Goal: Task Accomplishment & Management: Manage account settings

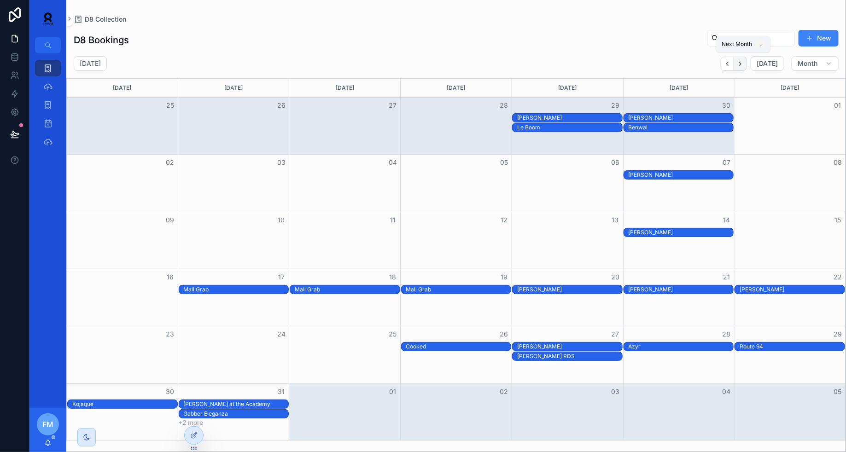
click at [744, 62] on icon "Next" at bounding box center [740, 63] width 7 height 7
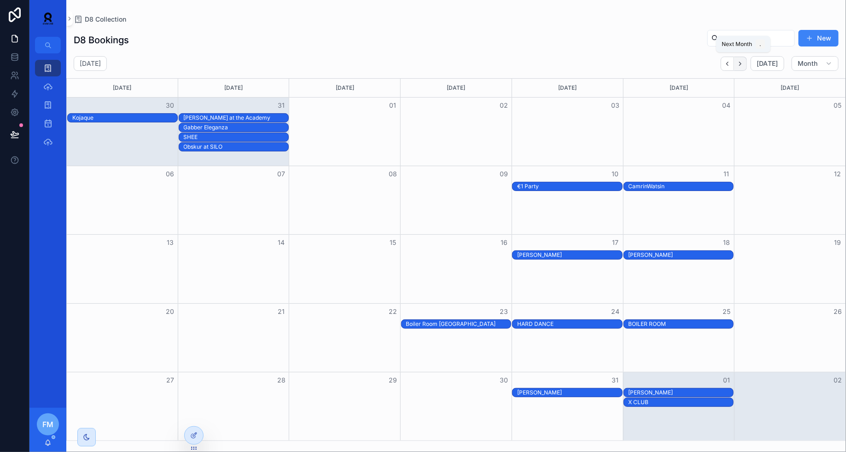
click at [747, 61] on button "Next" at bounding box center [740, 64] width 13 height 14
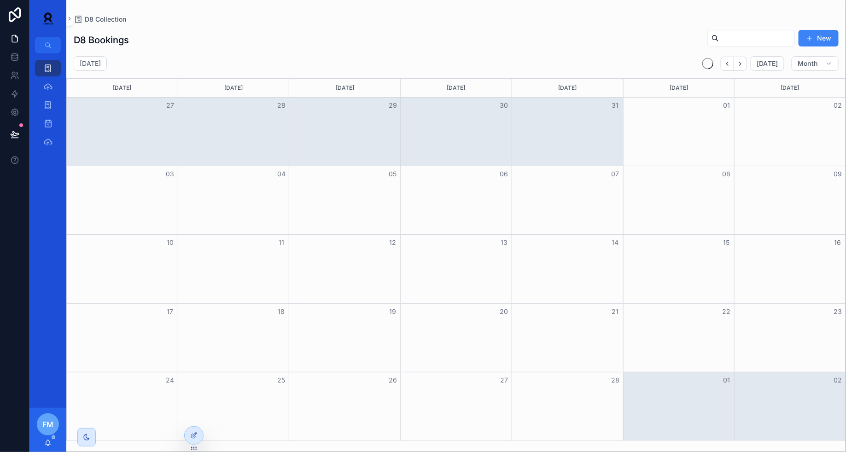
click at [747, 61] on button "Next" at bounding box center [740, 64] width 13 height 14
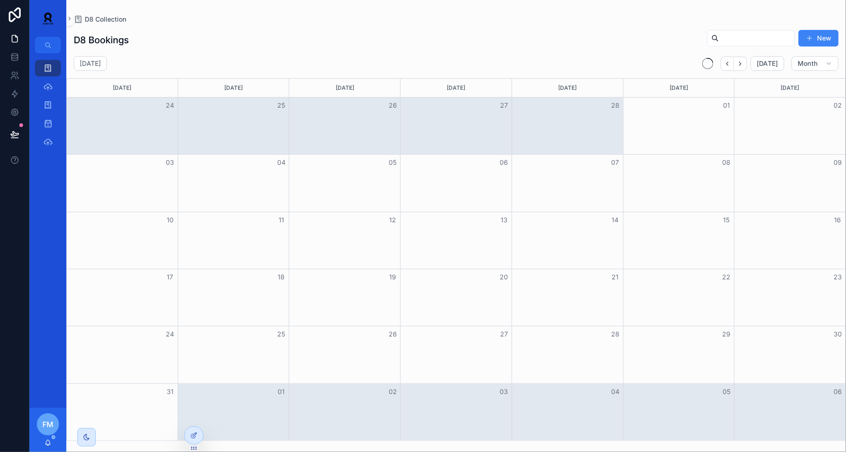
click at [747, 61] on button "Next" at bounding box center [740, 64] width 13 height 14
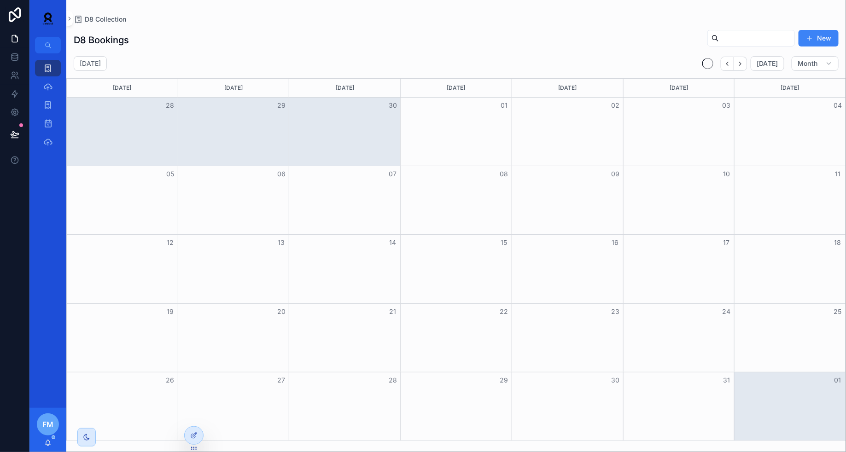
click at [747, 61] on button "Next" at bounding box center [740, 64] width 13 height 14
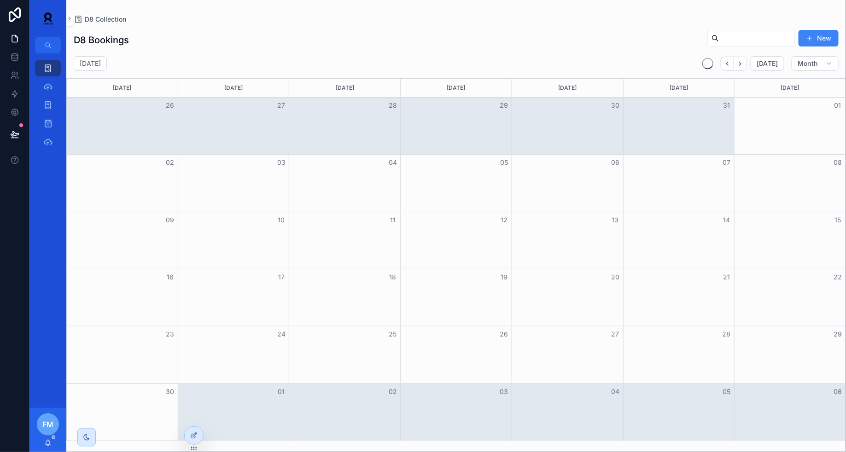
click at [747, 61] on button "Next" at bounding box center [740, 64] width 13 height 14
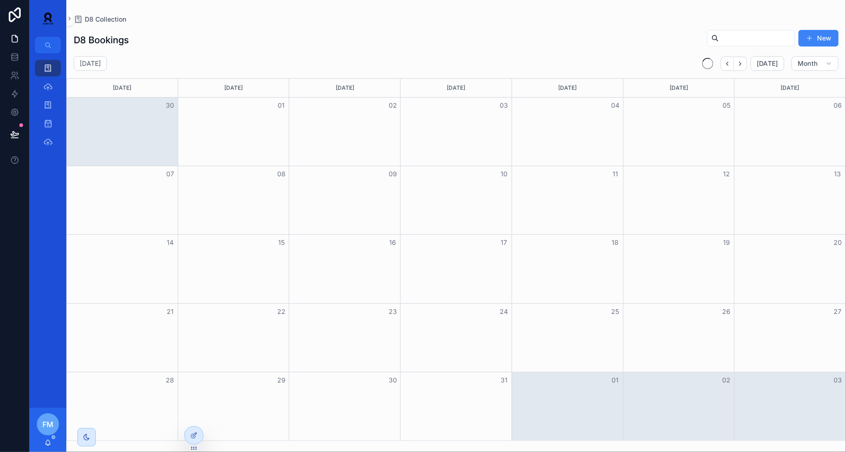
click at [747, 61] on button "Next" at bounding box center [740, 64] width 13 height 14
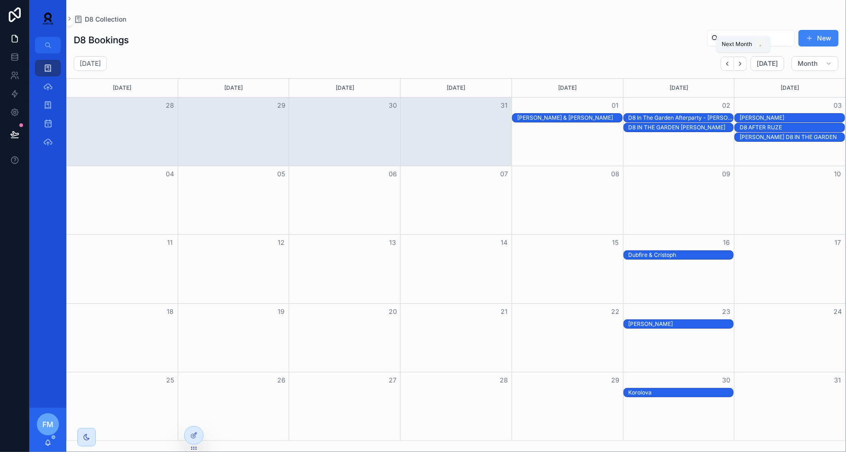
click at [747, 61] on button "Next" at bounding box center [740, 64] width 13 height 14
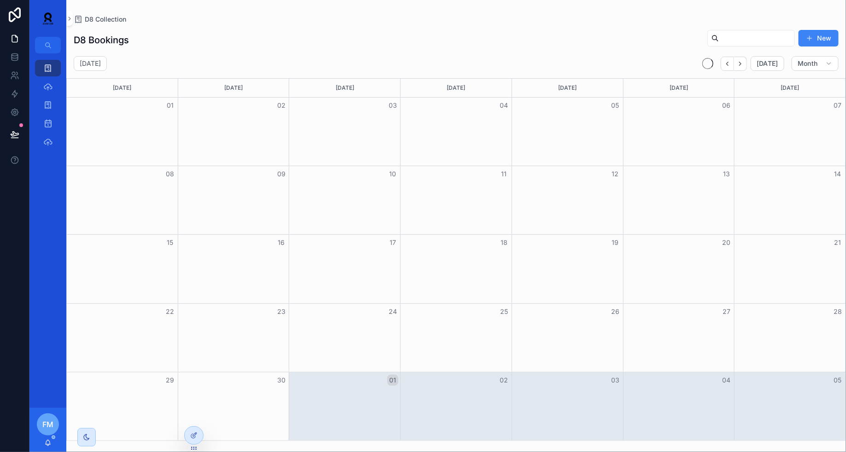
click at [747, 61] on button "Next" at bounding box center [740, 64] width 13 height 14
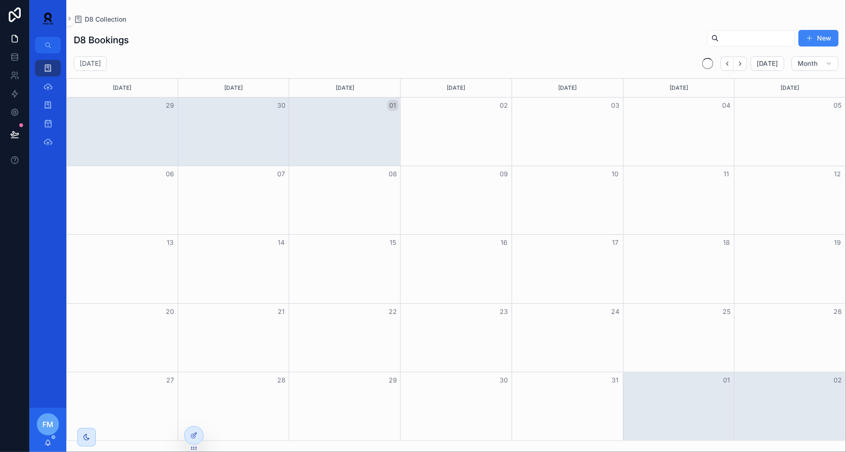
click at [747, 61] on button "Next" at bounding box center [740, 64] width 13 height 14
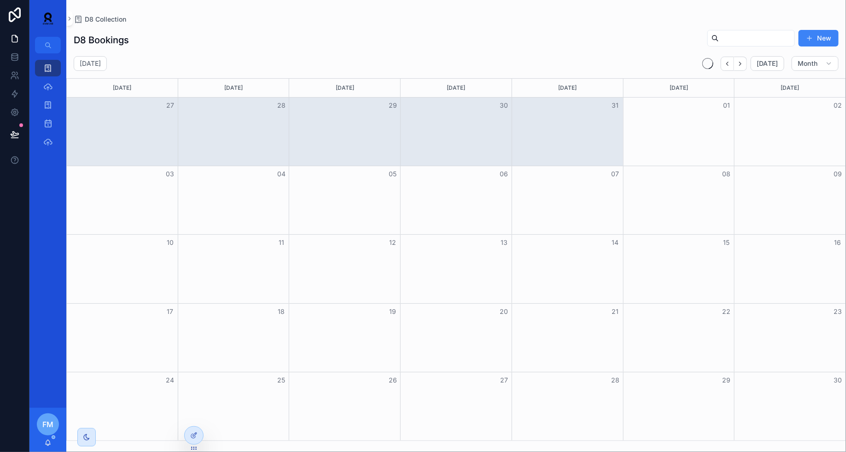
click at [747, 61] on button "Next" at bounding box center [740, 64] width 13 height 14
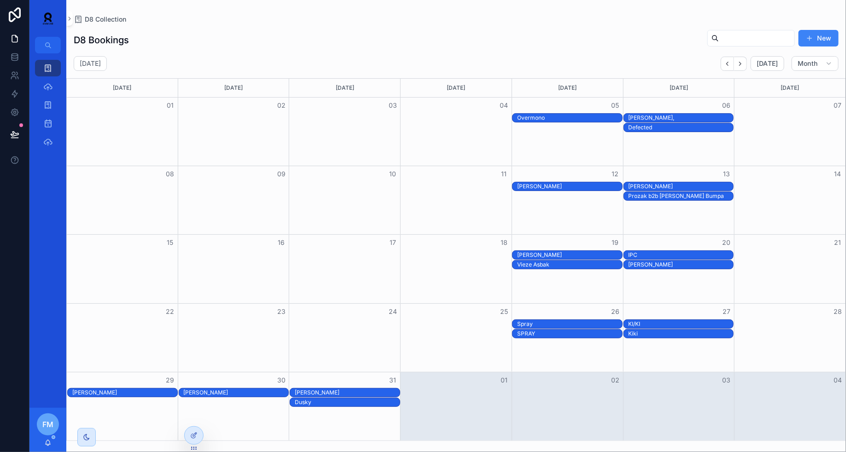
click at [658, 327] on div "KI/KI" at bounding box center [681, 324] width 105 height 7
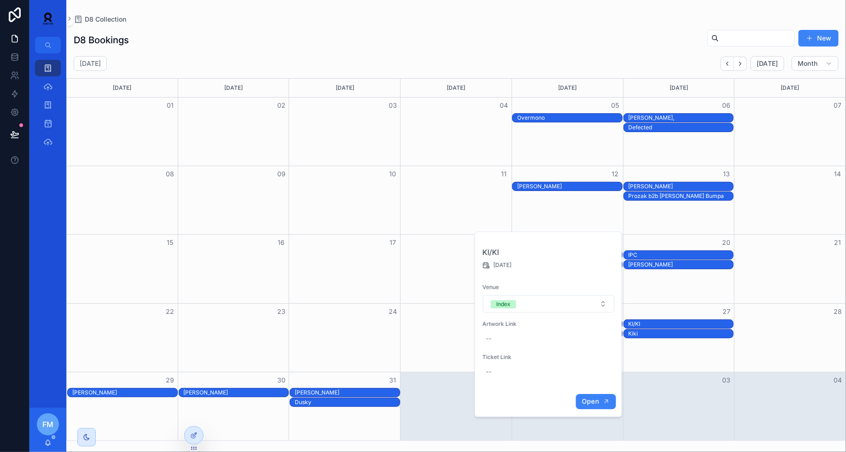
click at [594, 404] on span "Open" at bounding box center [590, 402] width 17 height 8
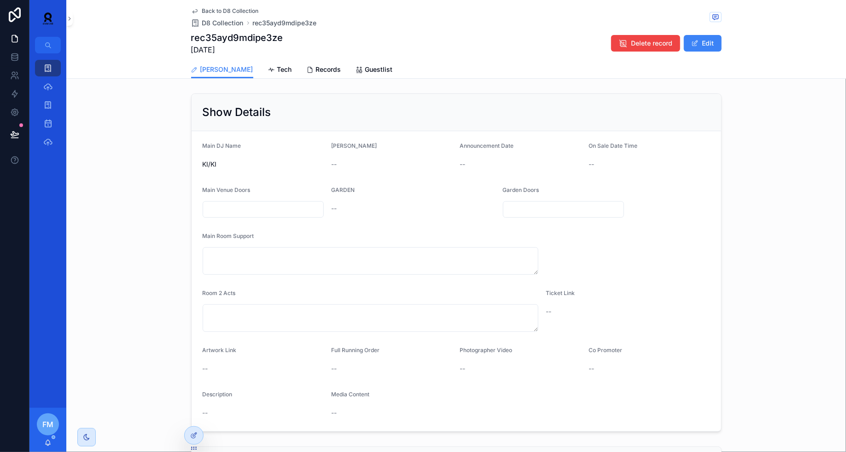
scroll to position [211, 0]
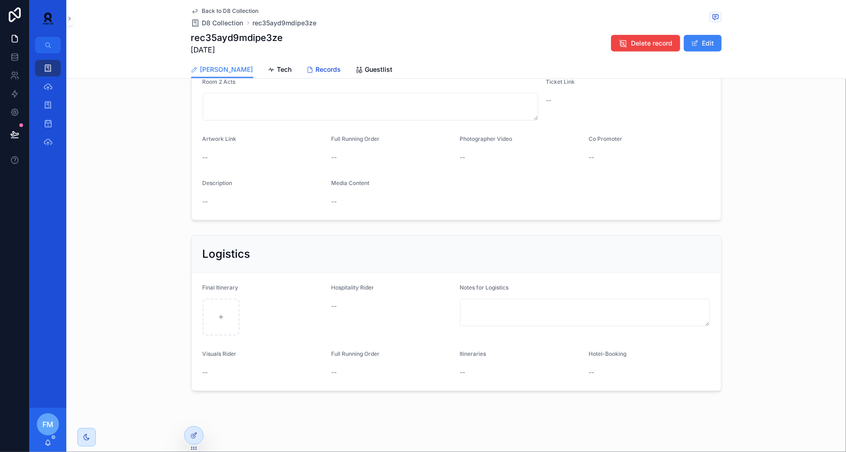
click at [316, 70] on span "Records" at bounding box center [328, 69] width 25 height 9
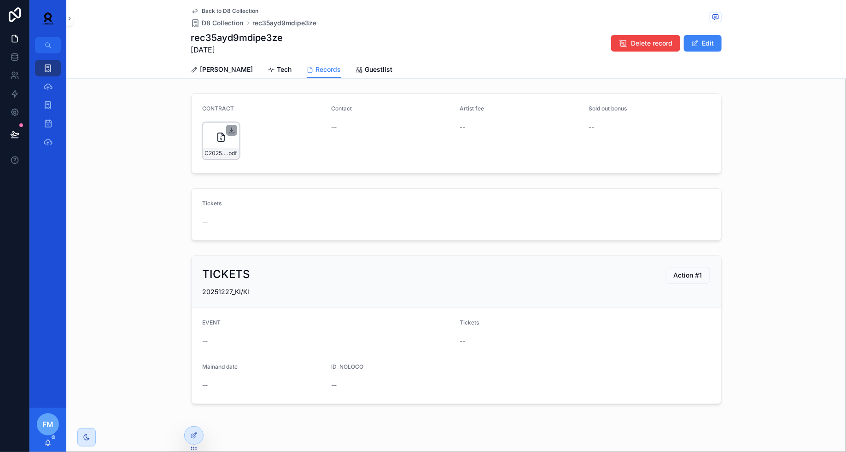
click at [235, 127] on icon "scrollable content" at bounding box center [231, 130] width 7 height 7
click at [481, 39] on div "rec35ayd9mdipe3ze [DATE] Delete record Edit" at bounding box center [456, 43] width 531 height 24
click at [638, 41] on span "Delete record" at bounding box center [651, 43] width 41 height 9
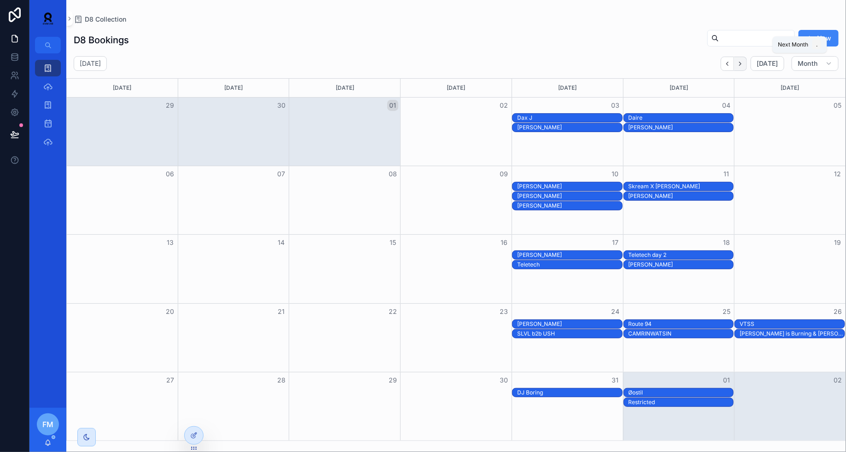
click at [739, 64] on button "Next" at bounding box center [740, 64] width 13 height 14
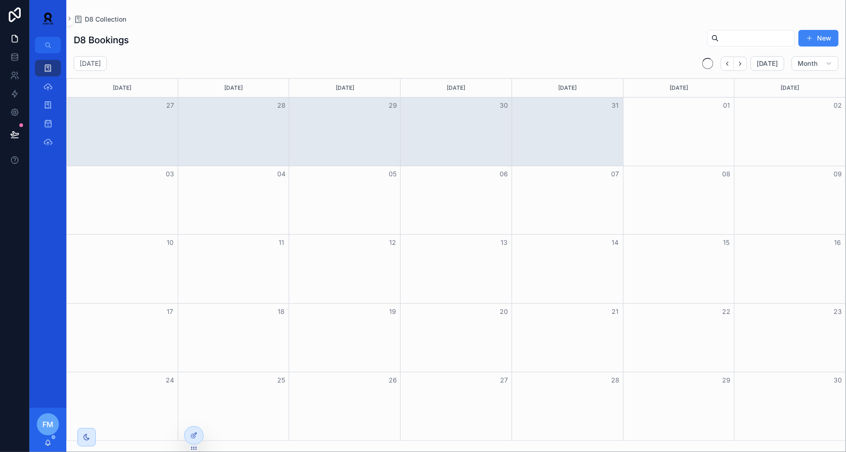
click at [739, 64] on button "Next" at bounding box center [740, 64] width 13 height 14
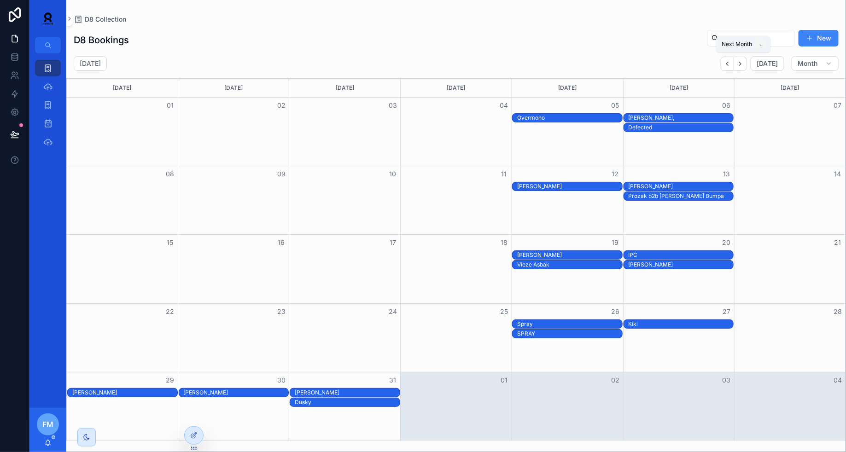
click at [739, 64] on button "Next" at bounding box center [740, 64] width 13 height 14
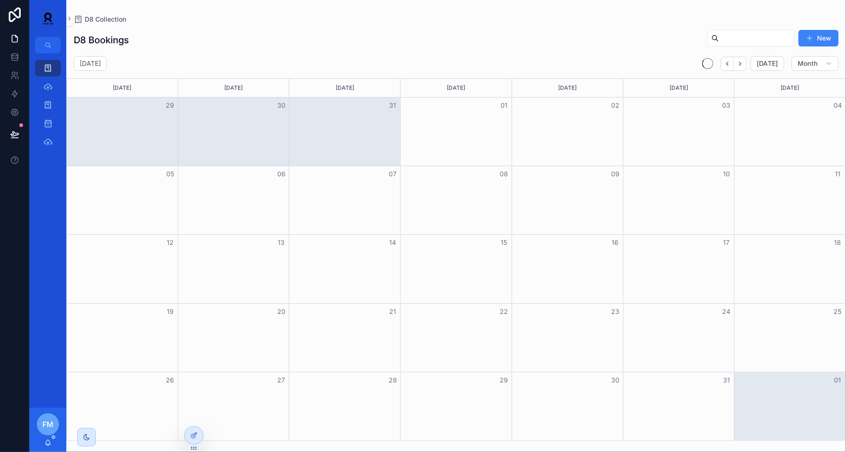
click at [739, 64] on button "Next" at bounding box center [740, 64] width 13 height 14
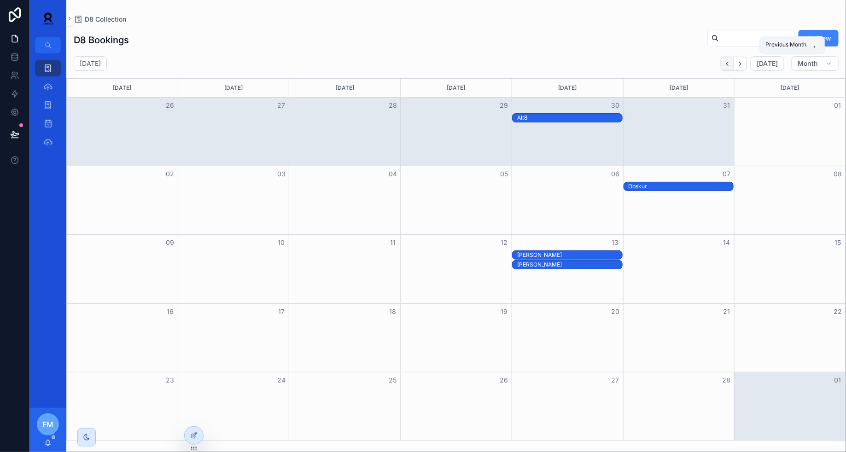
click at [728, 64] on icon "Back" at bounding box center [727, 63] width 7 height 7
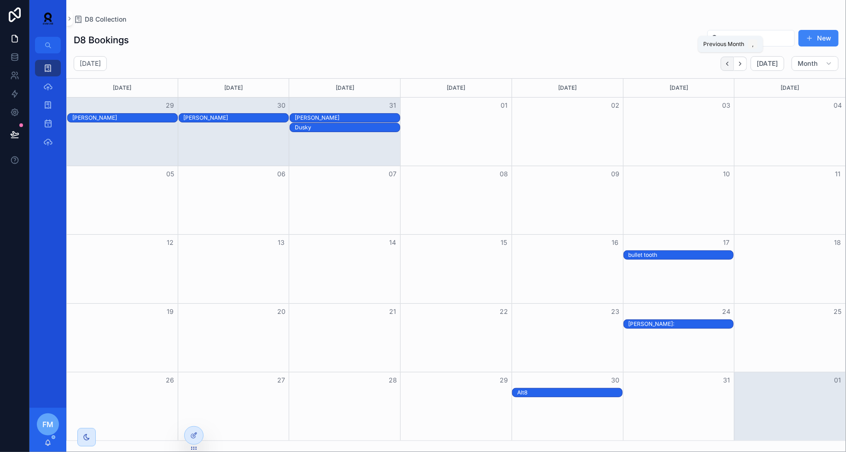
click at [729, 64] on icon "Back" at bounding box center [728, 64] width 2 height 4
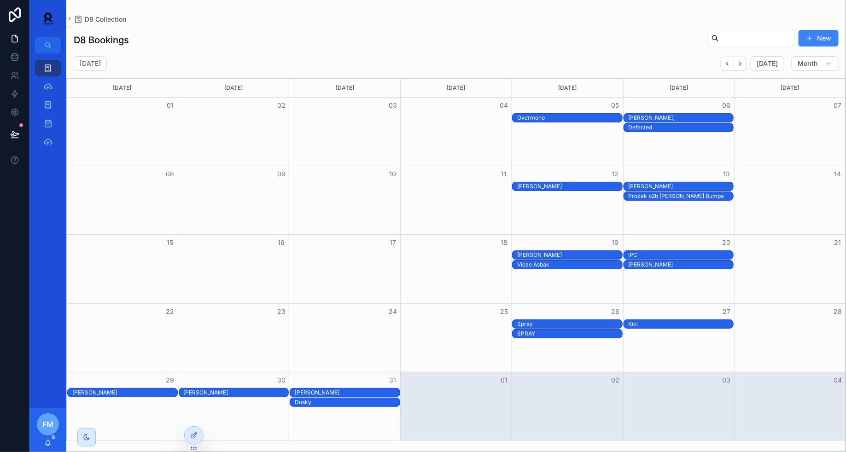
click at [657, 322] on div "Kiki" at bounding box center [681, 324] width 105 height 7
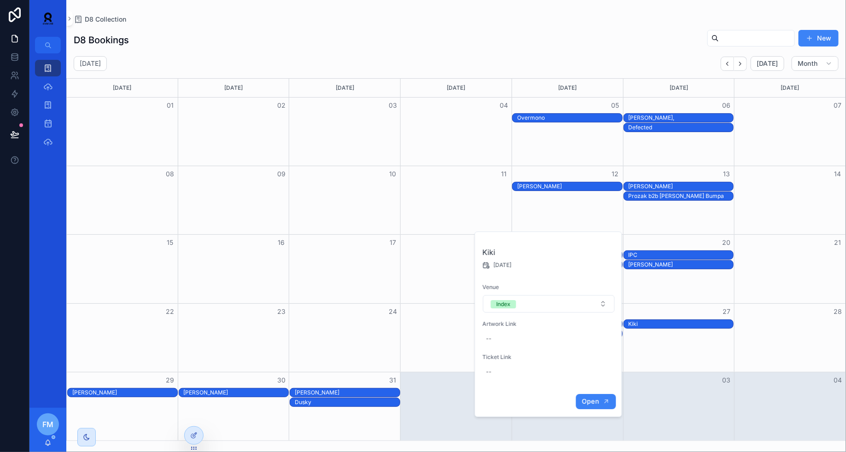
click at [594, 406] on button "Open" at bounding box center [596, 401] width 40 height 15
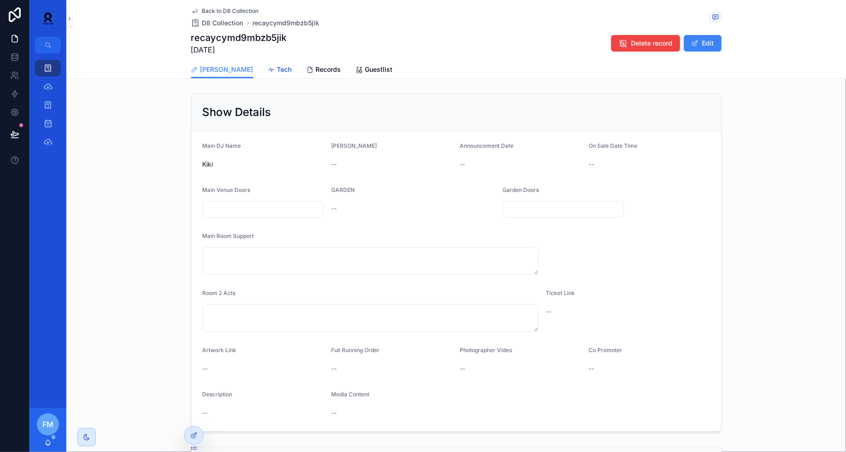
click at [268, 72] on div "Tech" at bounding box center [280, 69] width 24 height 9
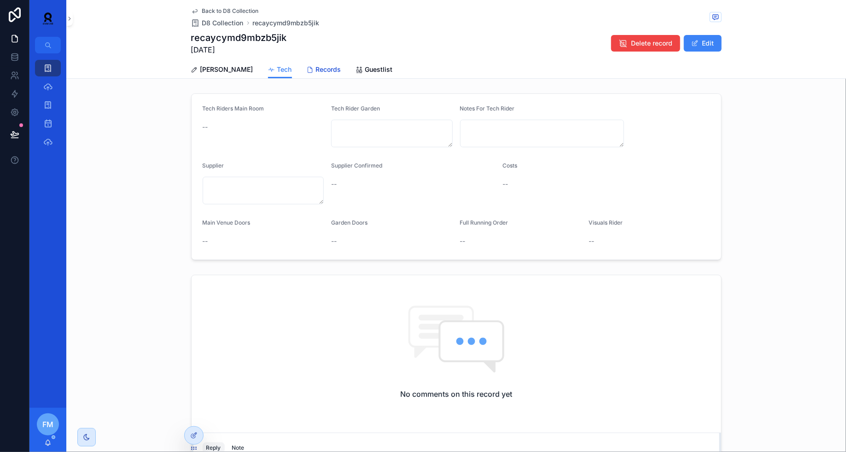
click at [316, 71] on span "Records" at bounding box center [328, 69] width 25 height 9
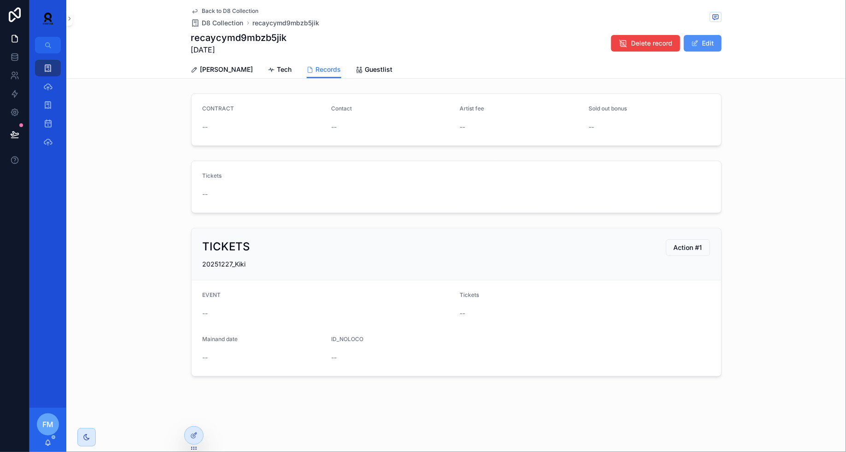
click at [708, 45] on button "Edit" at bounding box center [703, 43] width 38 height 17
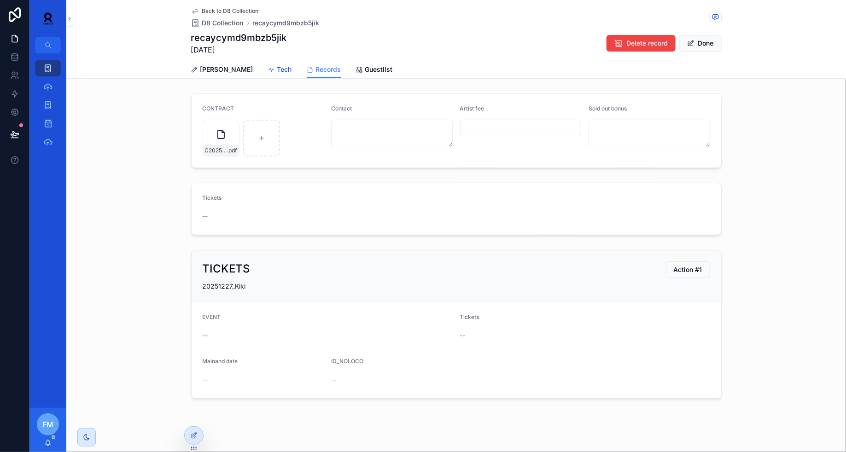
click at [277, 68] on span "Tech" at bounding box center [284, 69] width 15 height 9
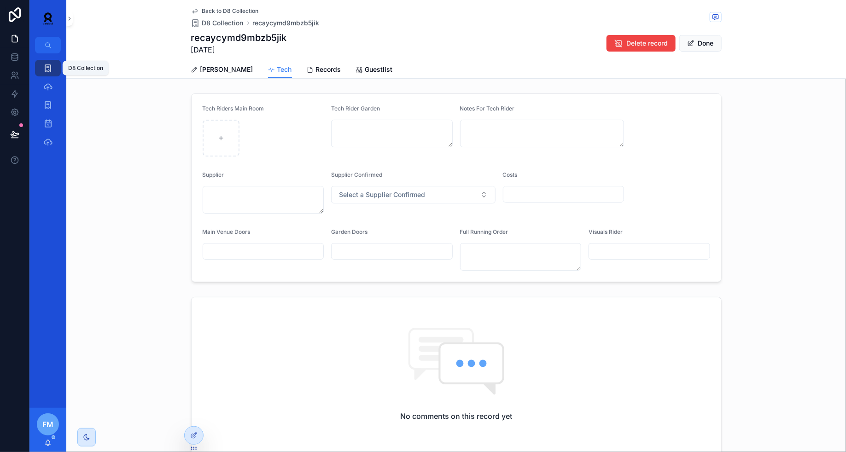
click at [41, 68] on div "D8 Collection" at bounding box center [48, 68] width 15 height 15
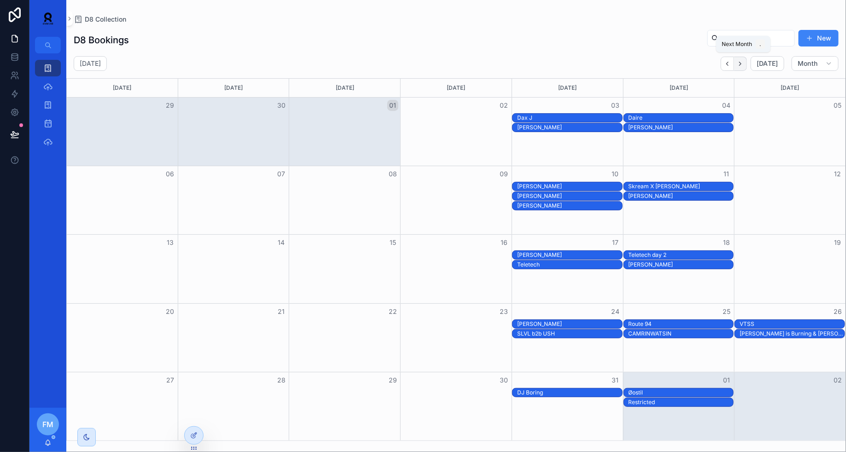
click at [741, 64] on icon "Next" at bounding box center [740, 63] width 7 height 7
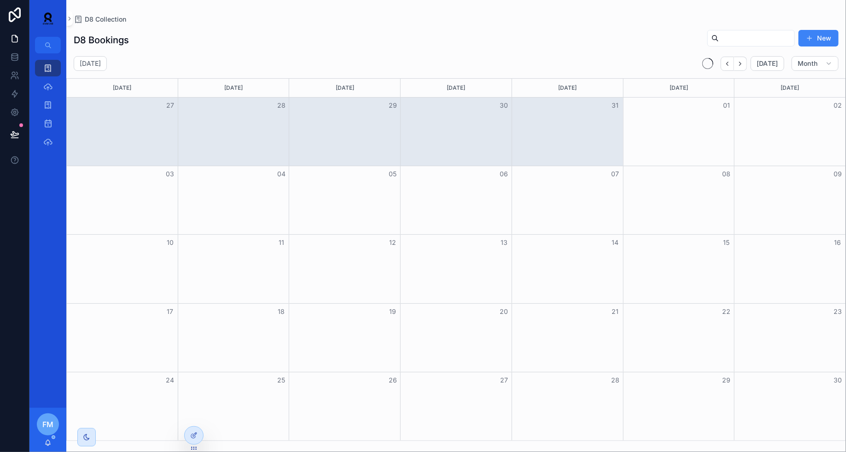
click at [741, 64] on icon "Next" at bounding box center [740, 63] width 7 height 7
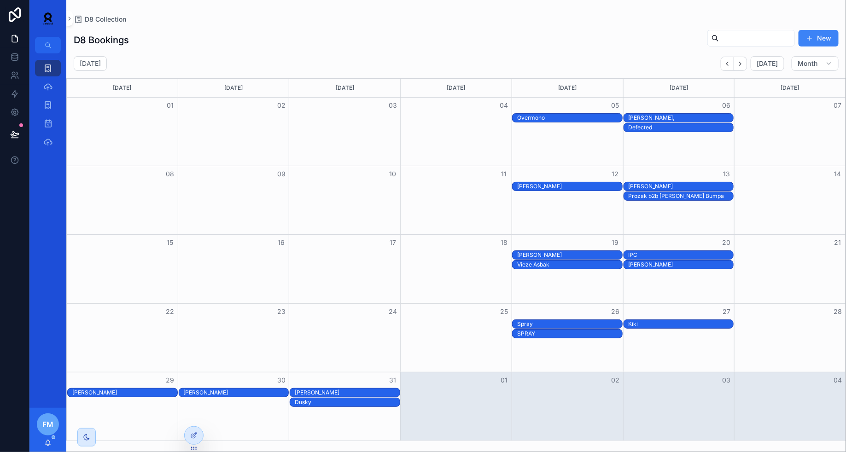
click at [680, 116] on div "[PERSON_NAME]," at bounding box center [681, 117] width 105 height 7
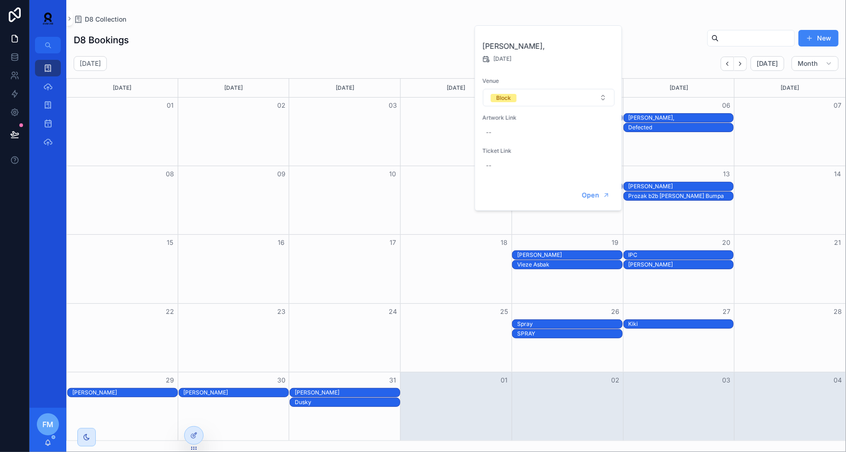
click at [591, 187] on div "Open" at bounding box center [548, 196] width 146 height 30
click at [591, 193] on span "Open" at bounding box center [590, 195] width 17 height 8
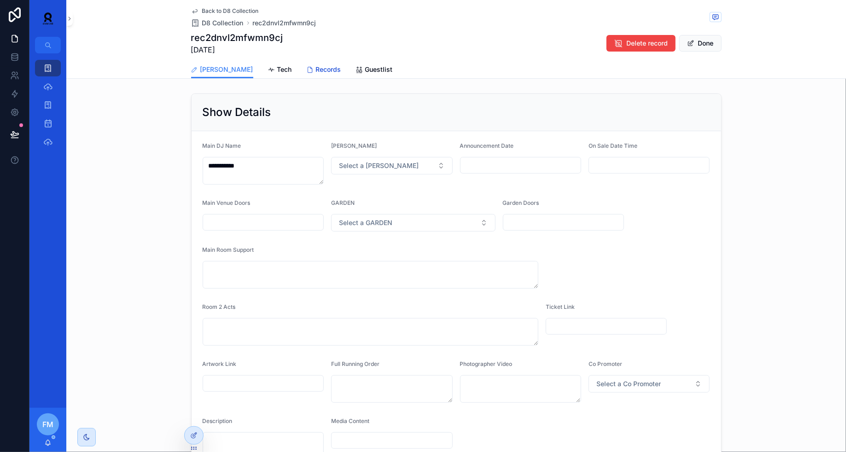
click at [316, 72] on span "Records" at bounding box center [328, 69] width 25 height 9
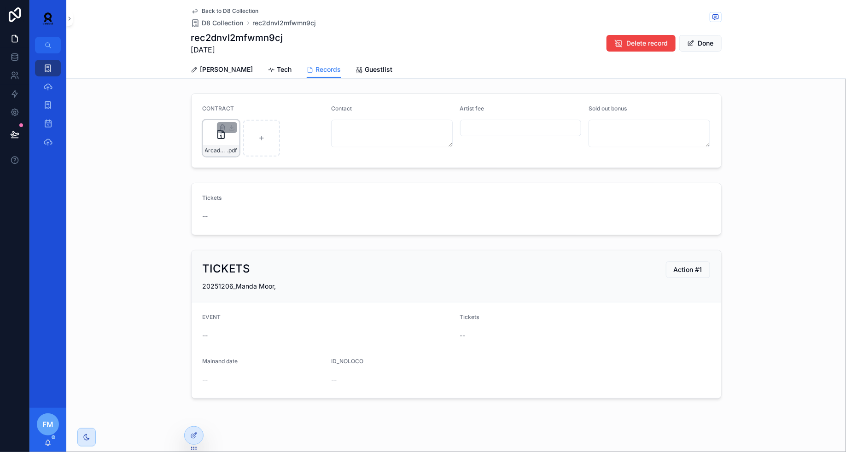
click at [209, 145] on div "Arcade-Talent-Agency-Contract-for-Manda-Moor-06-12-2025---Signed .pdf" at bounding box center [221, 150] width 36 height 11
